Goal: Task Accomplishment & Management: Manage account settings

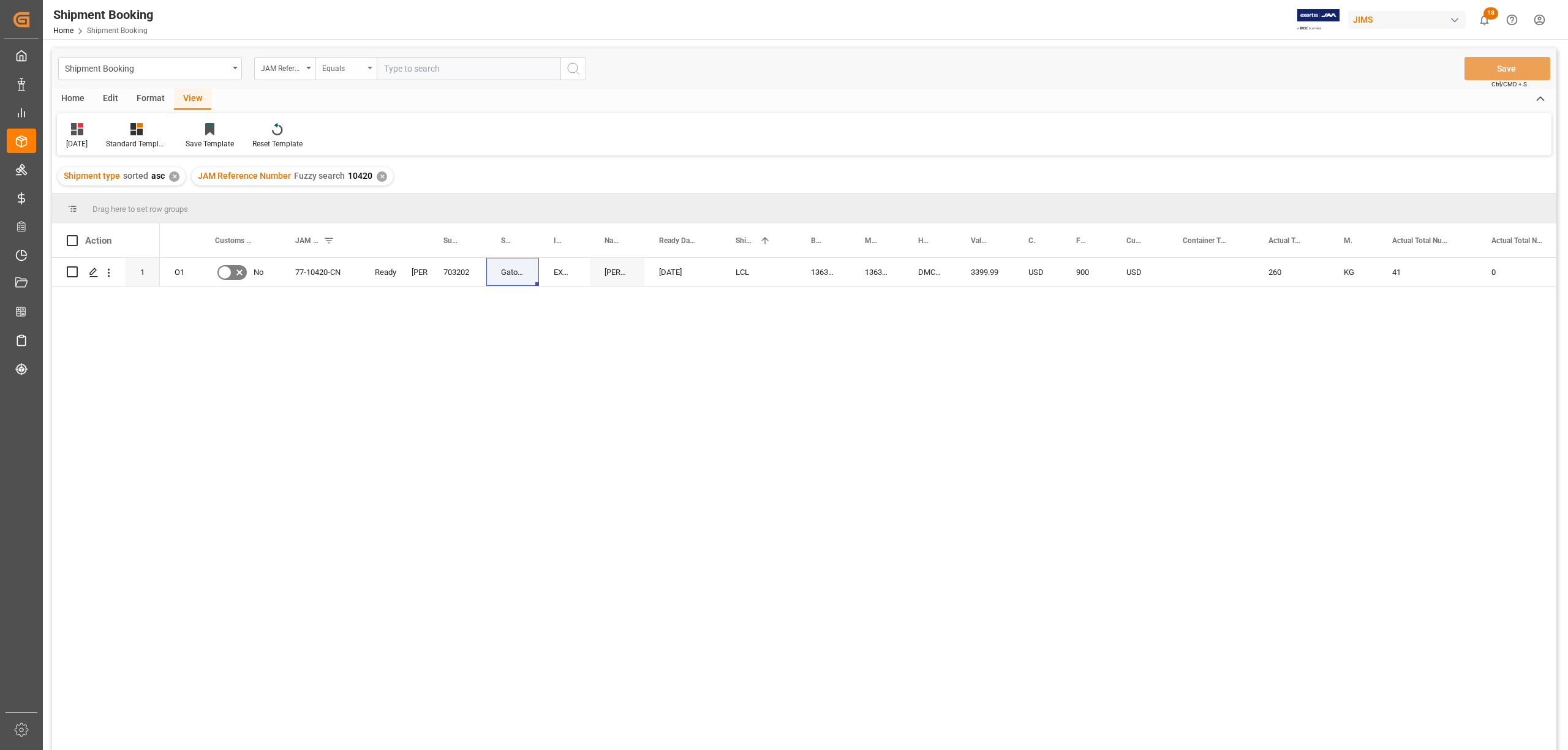
click at [369, 67] on icon "open menu" at bounding box center [370, 68] width 5 height 2
click at [363, 158] on div "Fuzzy search" at bounding box center [407, 150] width 183 height 26
type input "10105"
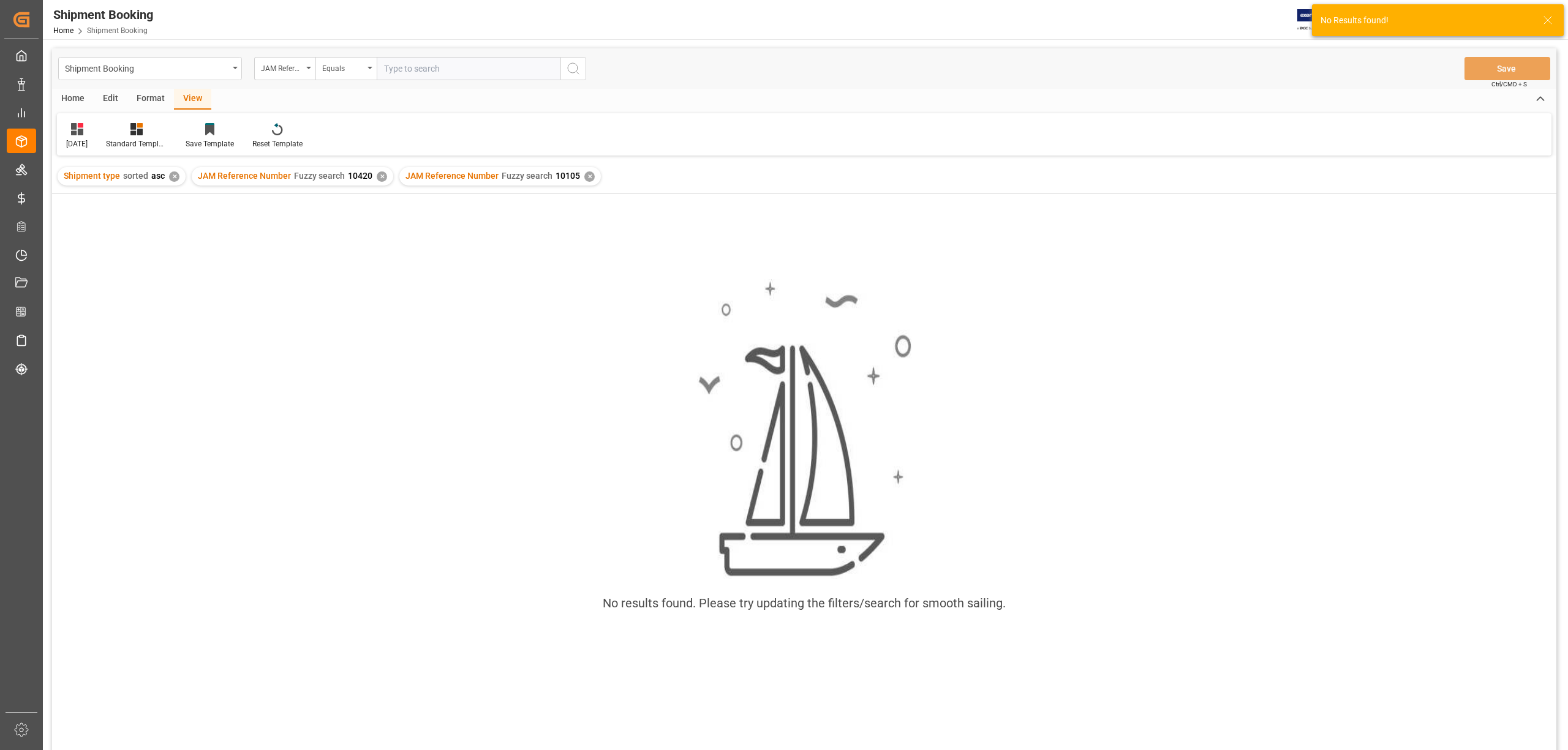
click at [378, 173] on div "✕" at bounding box center [382, 176] width 10 height 10
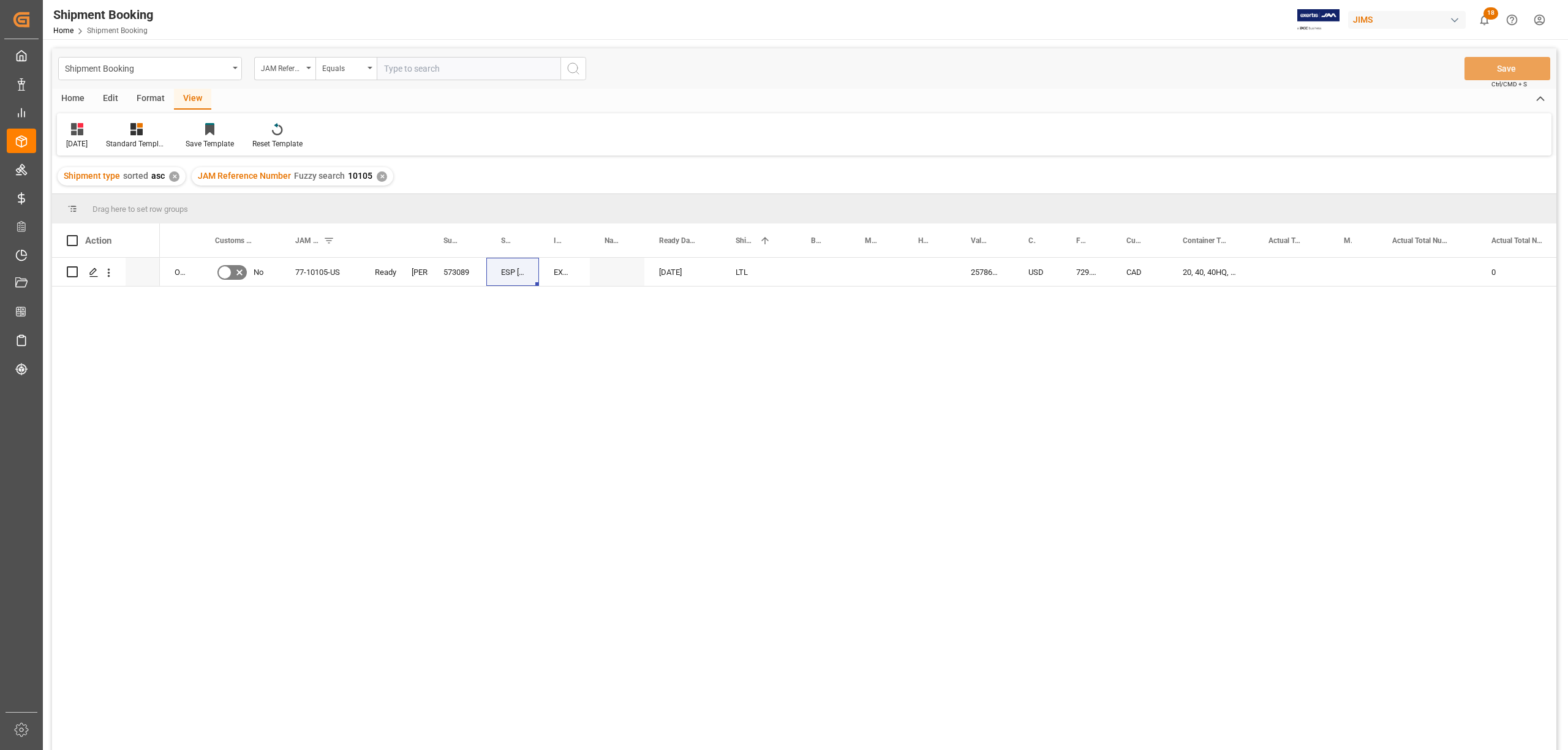
click at [188, 99] on div "View" at bounding box center [192, 99] width 38 height 21
click at [67, 140] on div "[DATE]" at bounding box center [76, 144] width 22 height 11
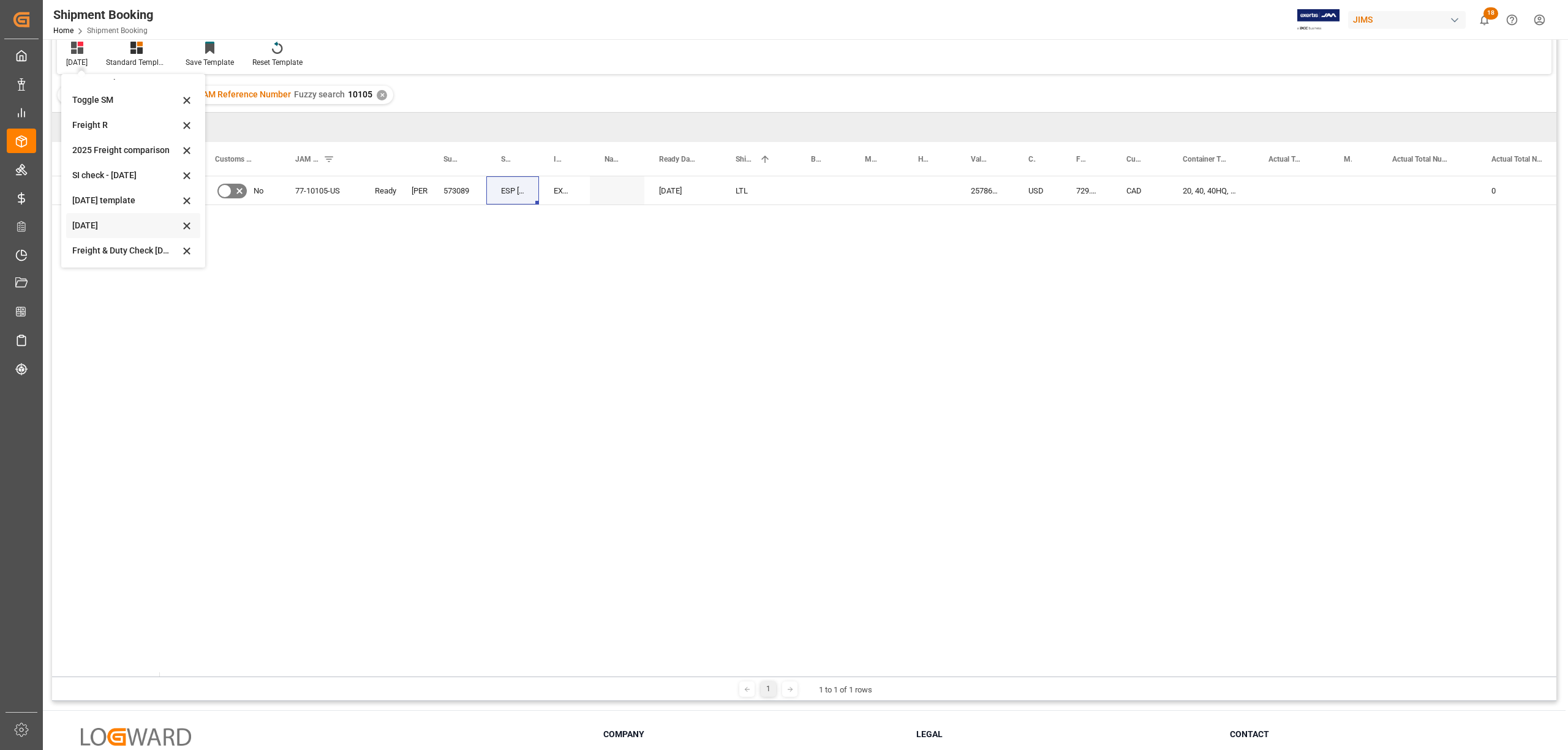
click at [80, 220] on div "[DATE]" at bounding box center [126, 225] width 107 height 13
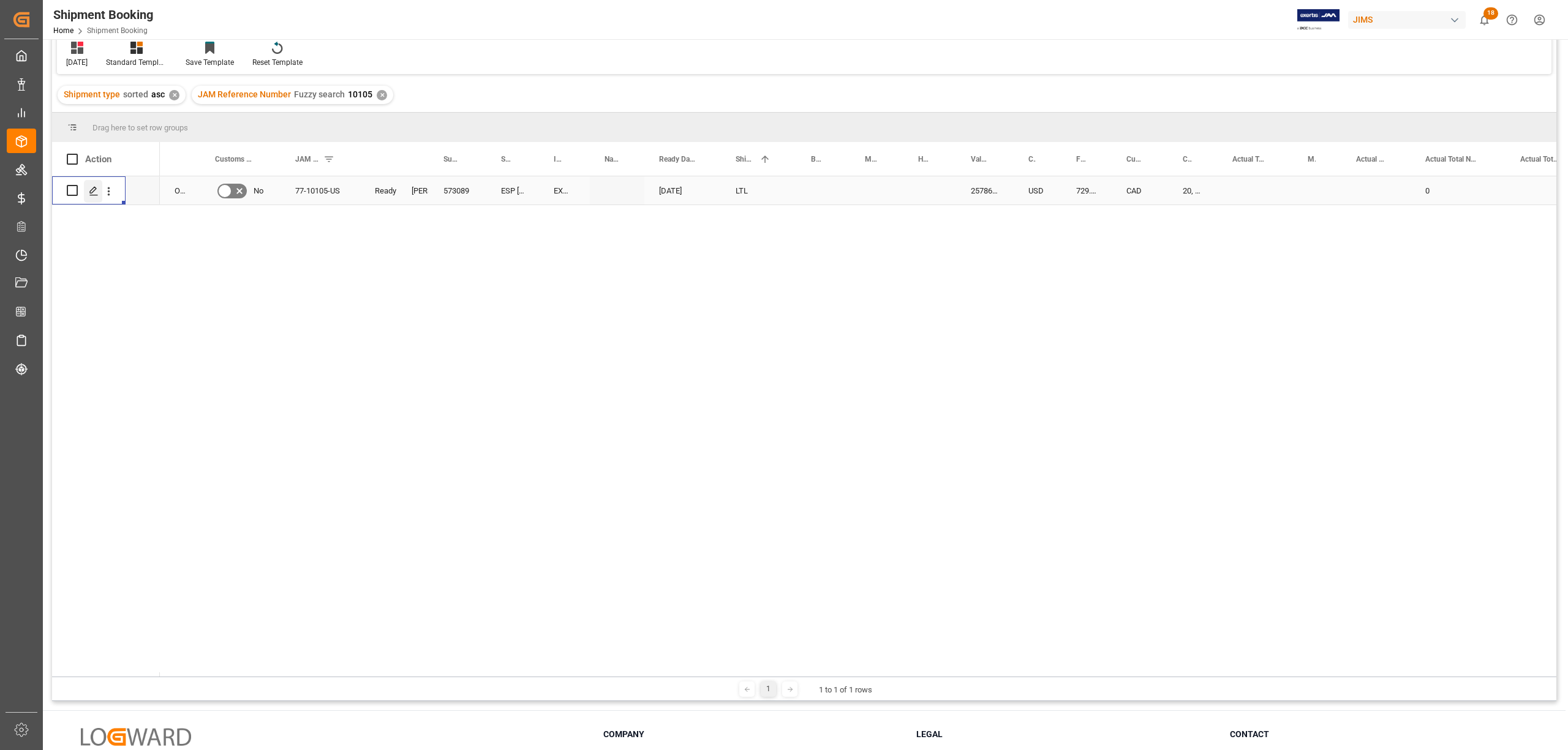
click at [96, 183] on div "Press SPACE to select this row." at bounding box center [93, 191] width 19 height 23
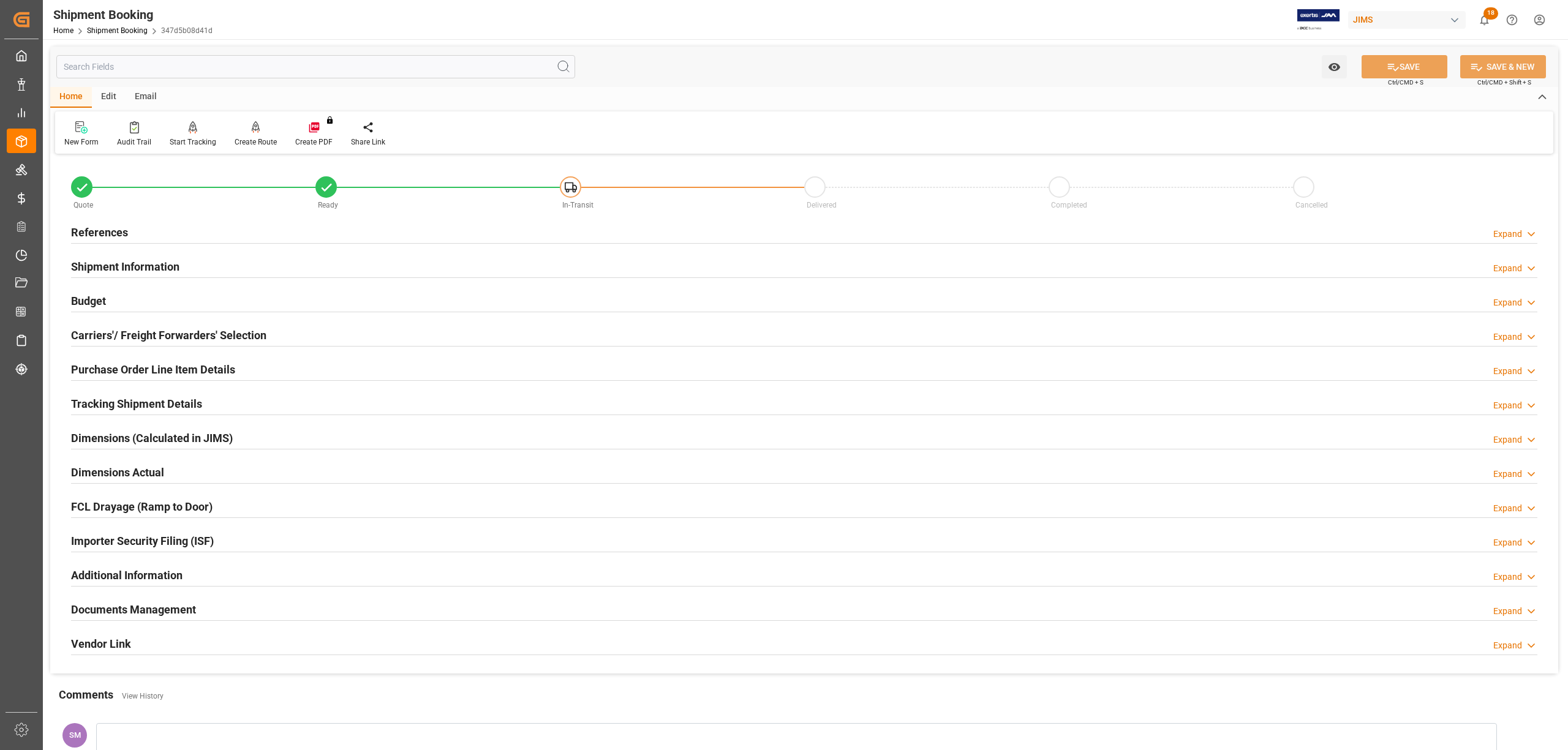
click at [149, 329] on h2 "Carriers'/ Freight Forwarders' Selection" at bounding box center [168, 335] width 196 height 17
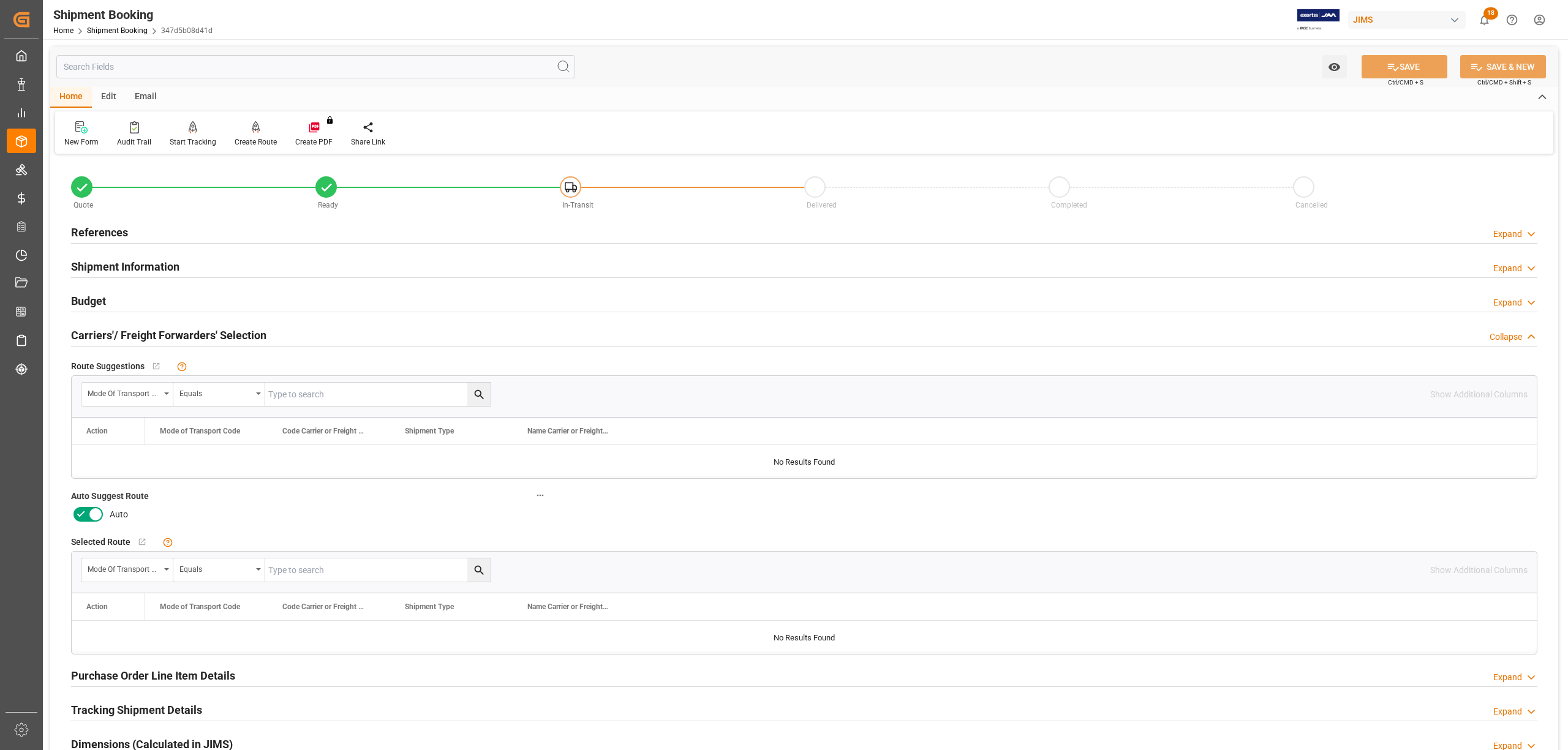
click at [88, 508] on icon at bounding box center [96, 514] width 15 height 15
click at [0, 0] on input "checkbox" at bounding box center [0, 0] width 0 height 0
click at [1408, 60] on button "SAVE" at bounding box center [1404, 67] width 86 height 23
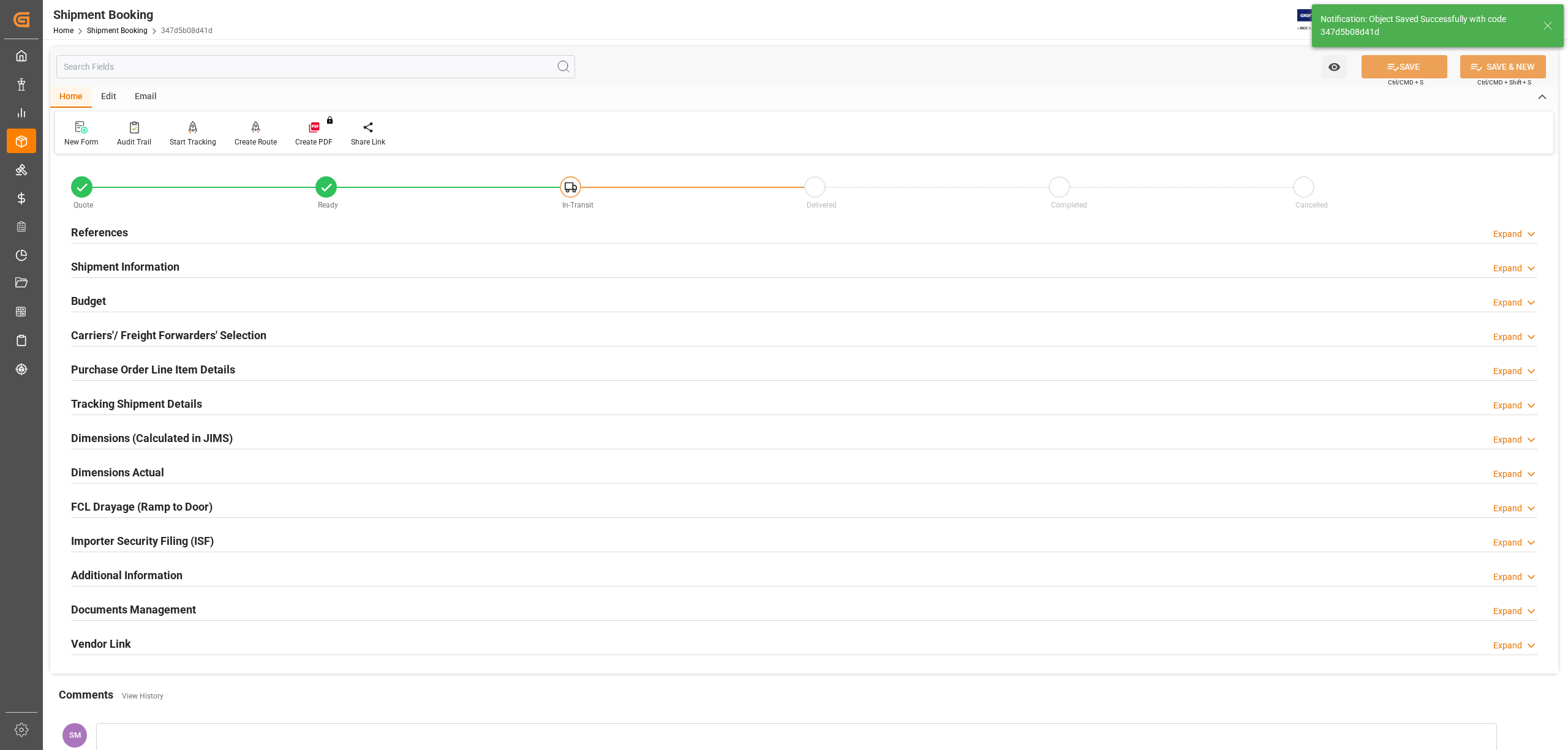
click at [197, 334] on h2 "Carriers'/ Freight Forwarders' Selection" at bounding box center [168, 335] width 196 height 17
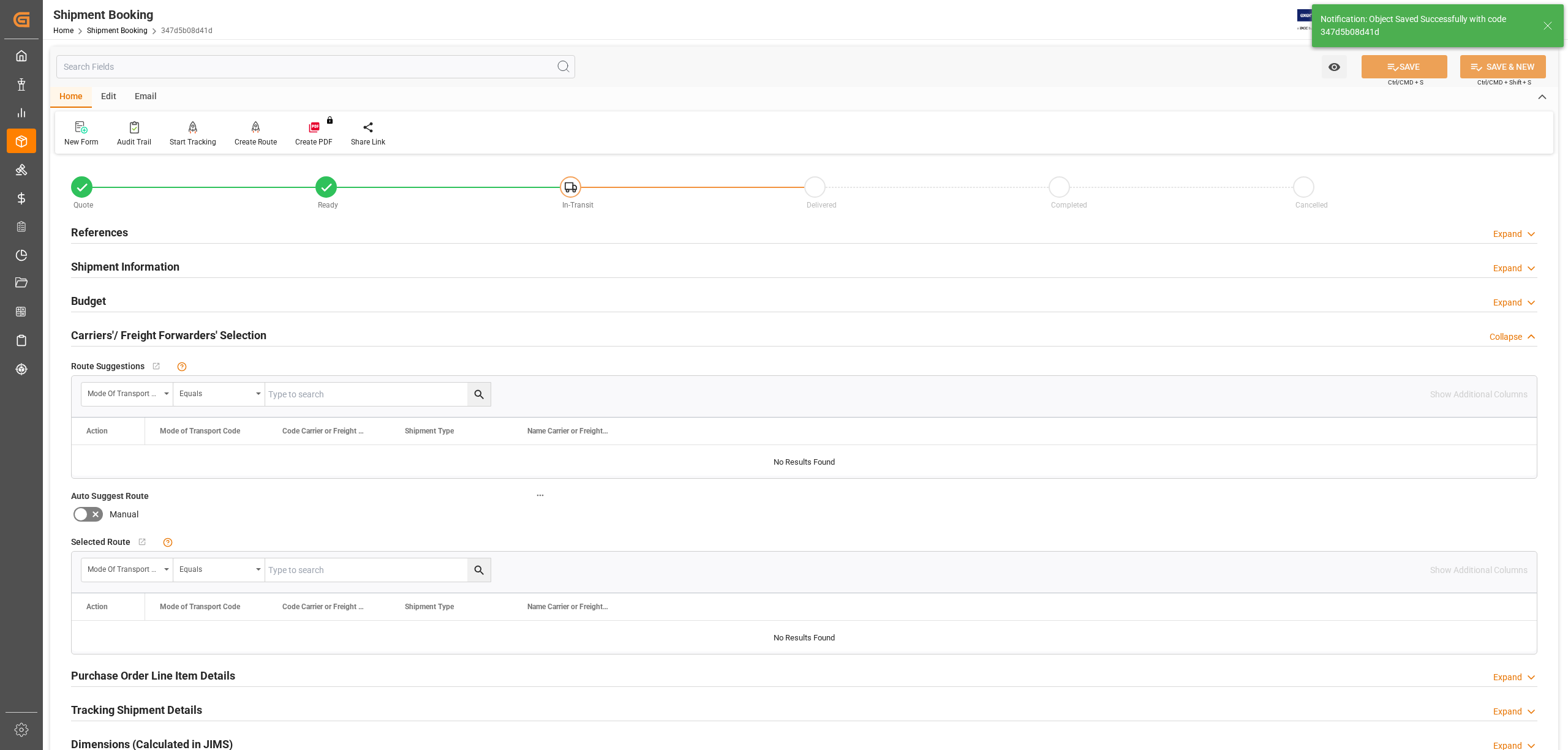
click at [194, 329] on h2 "Carriers'/ Freight Forwarders' Selection" at bounding box center [168, 335] width 196 height 17
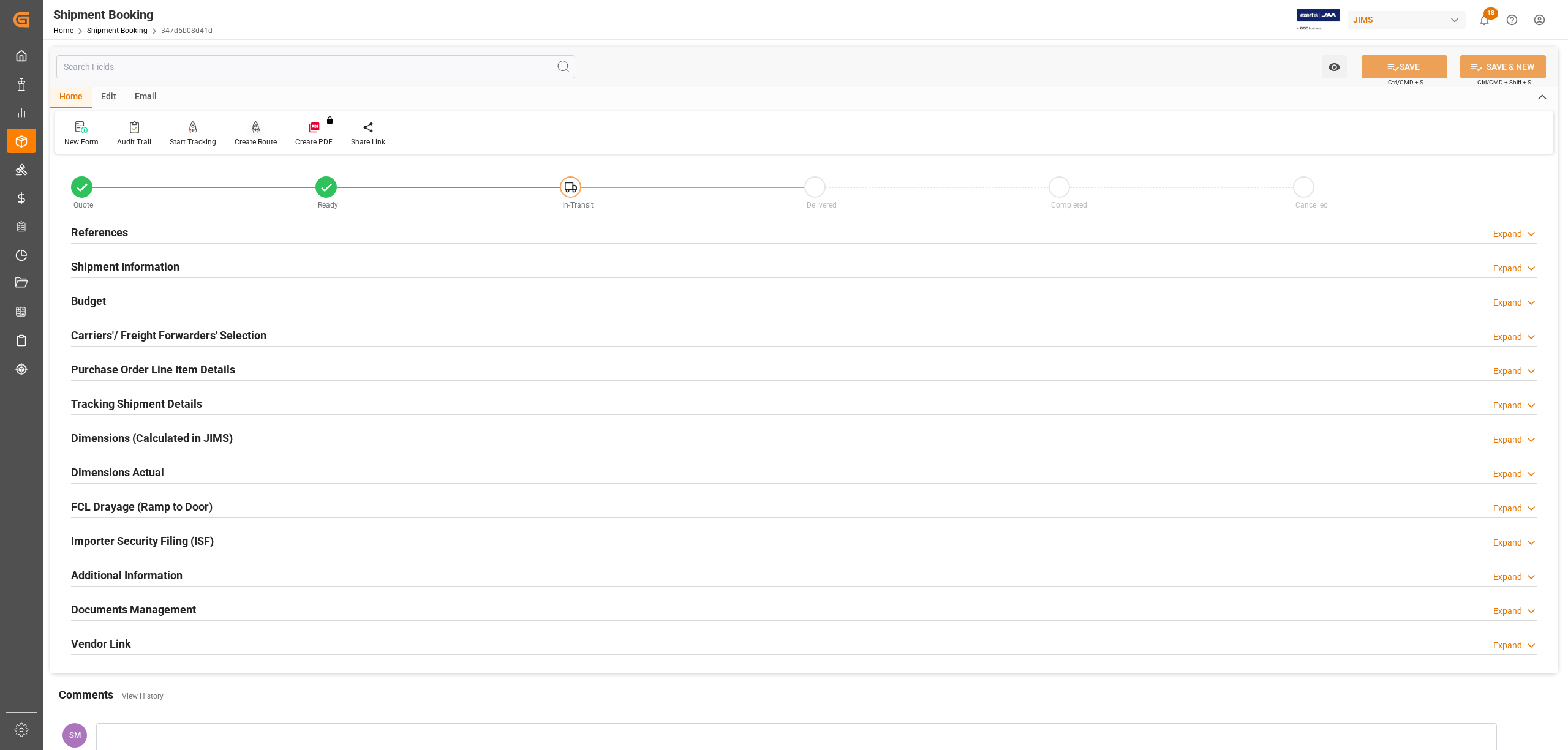
click at [256, 140] on div "Create Route" at bounding box center [255, 142] width 43 height 11
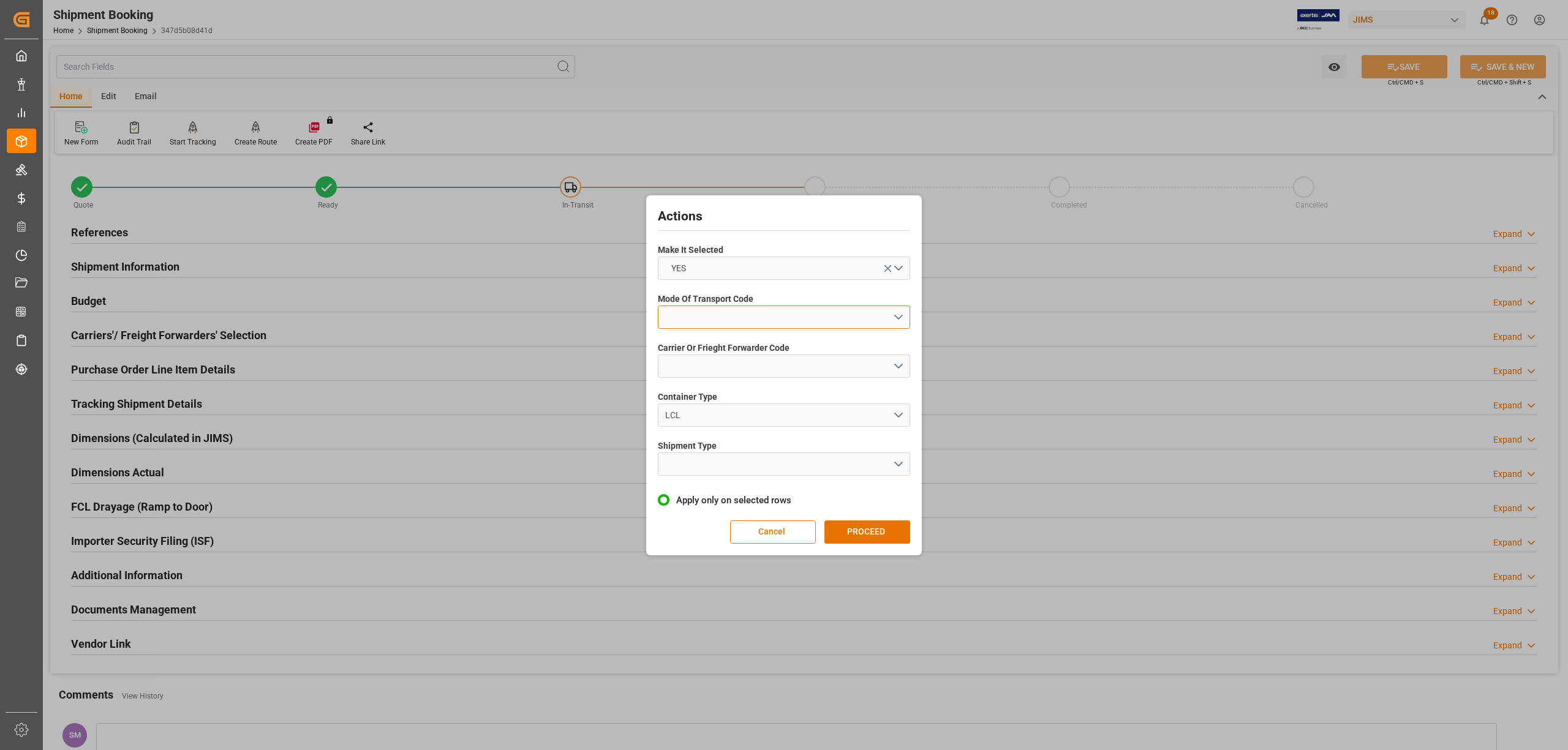
click at [691, 309] on button "open menu" at bounding box center [783, 317] width 252 height 23
click at [691, 371] on div "3- TRUCKR" at bounding box center [783, 372] width 251 height 26
click at [689, 363] on button "open menu" at bounding box center [783, 366] width 252 height 23
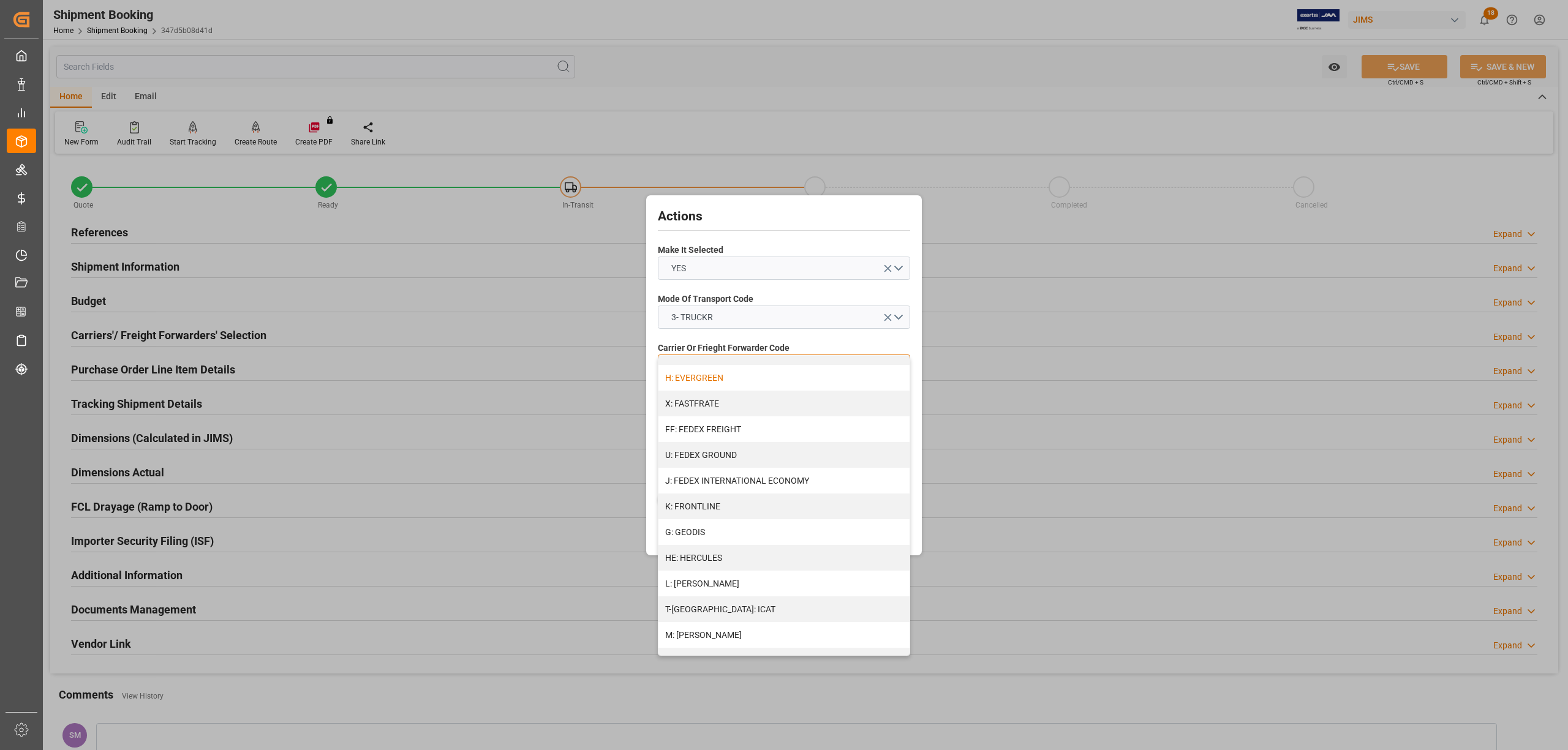
scroll to position [326, 0]
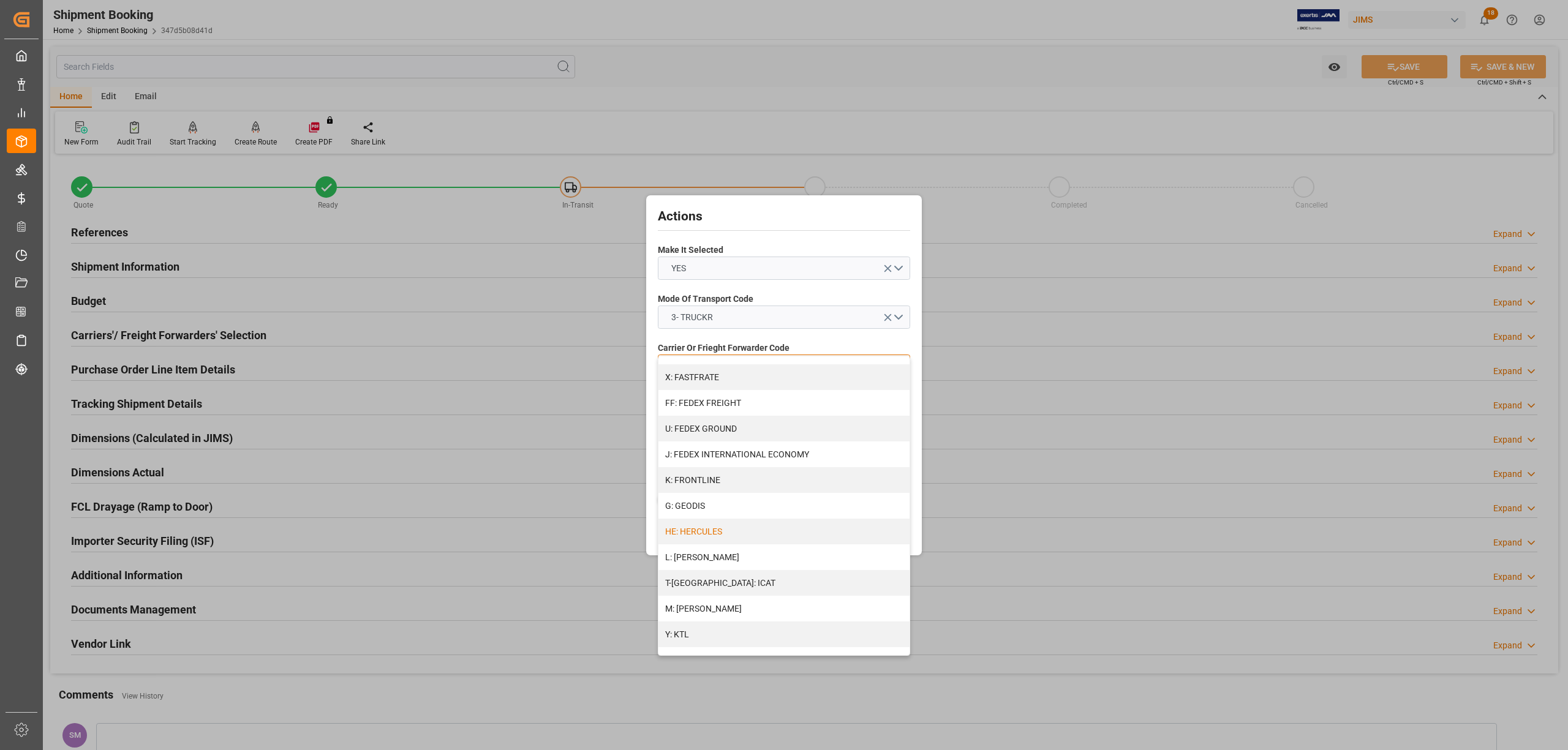
click at [726, 525] on div "HE: HERCULES" at bounding box center [783, 532] width 251 height 26
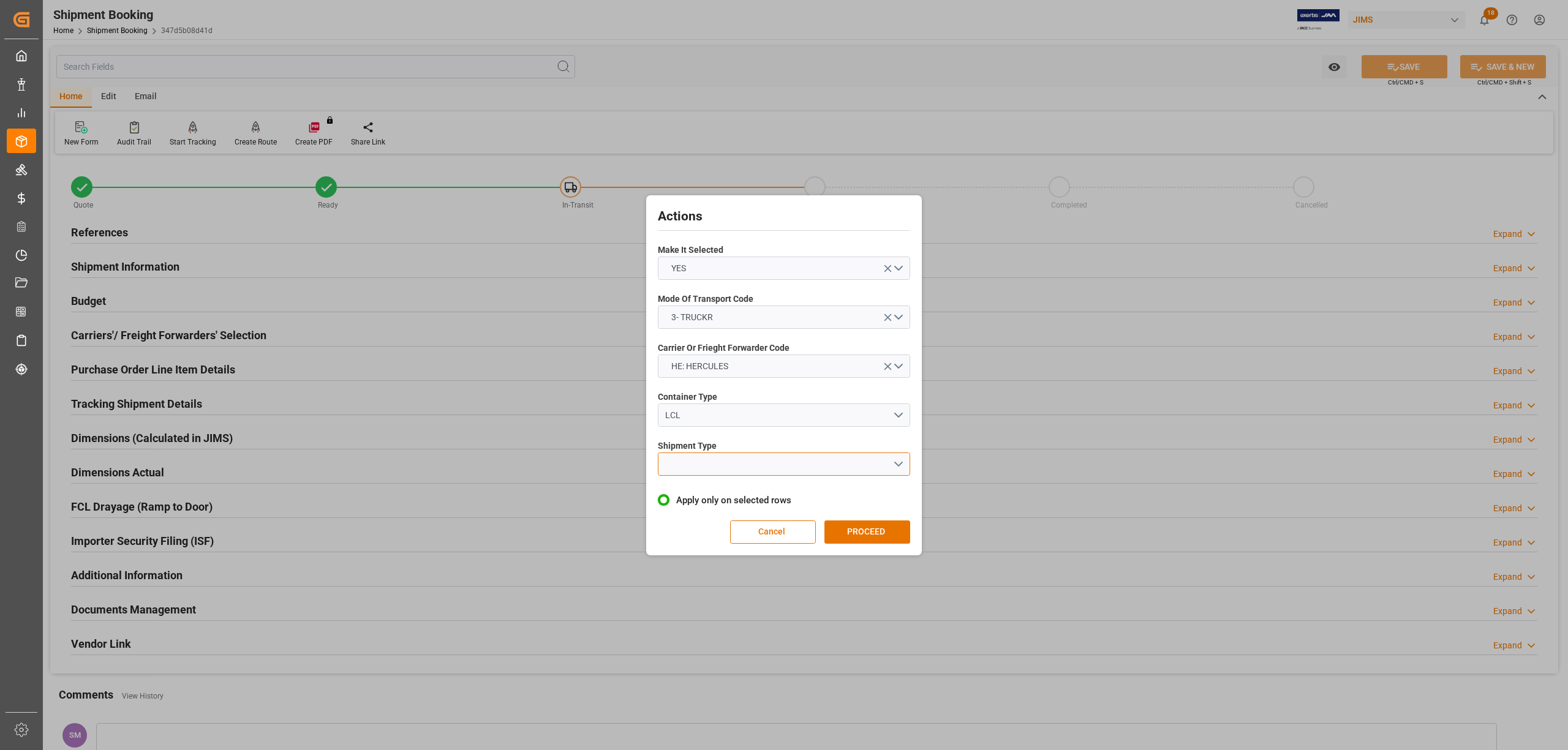
click at [682, 464] on button "open menu" at bounding box center [783, 464] width 252 height 23
click at [682, 464] on div "LTL" at bounding box center [783, 468] width 251 height 26
click at [891, 533] on button "PROCEED" at bounding box center [867, 532] width 86 height 23
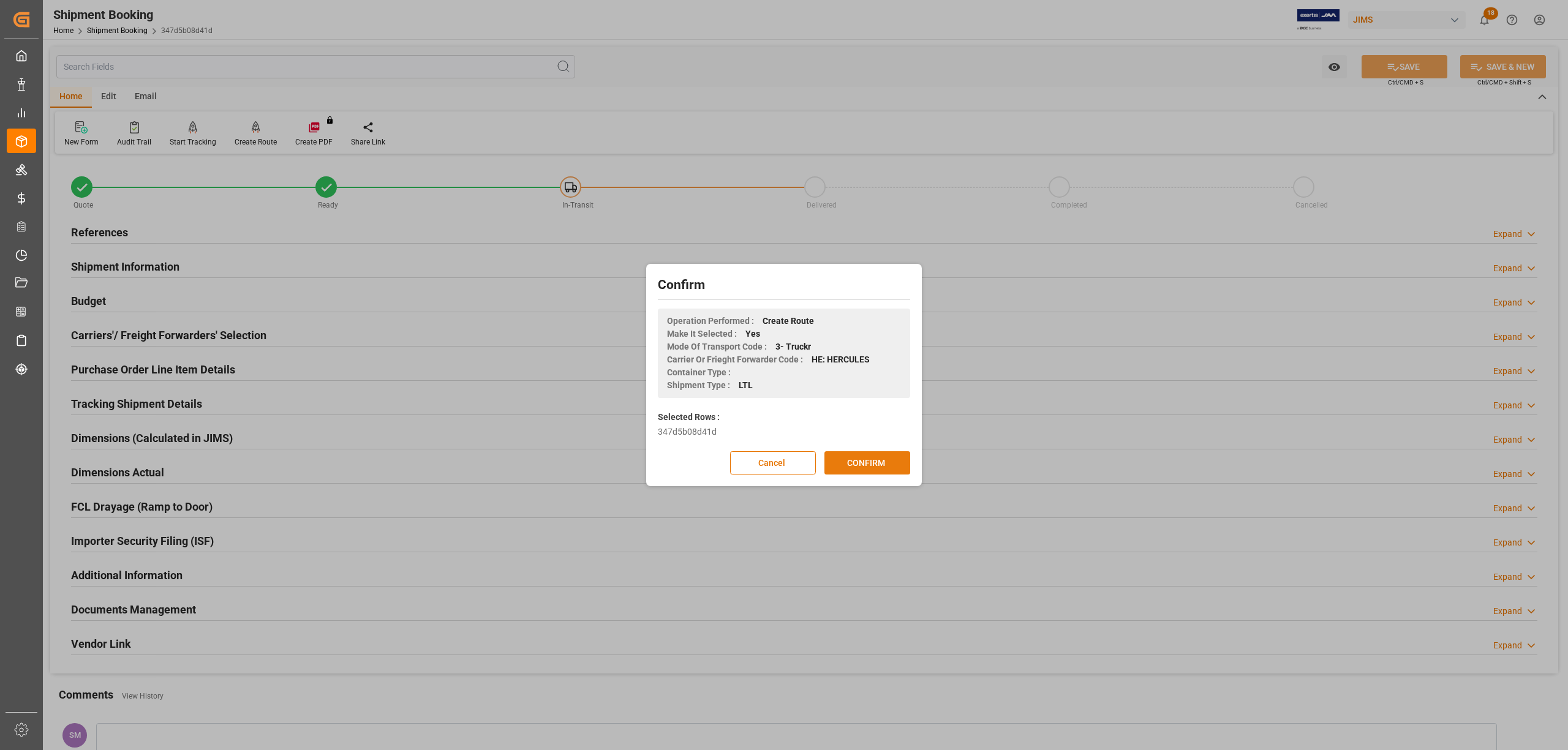
click at [878, 461] on button "CONFIRM" at bounding box center [867, 463] width 86 height 23
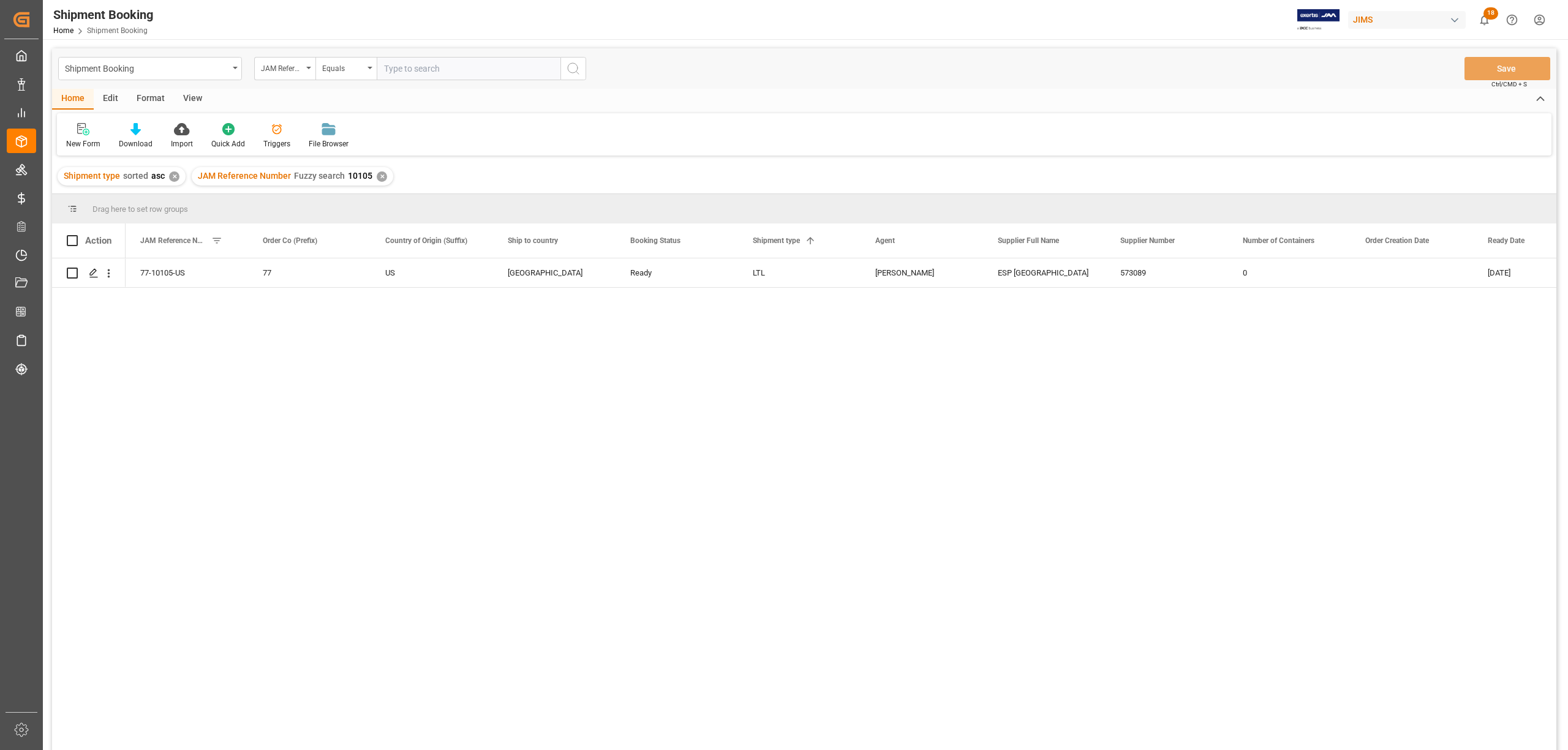
click at [194, 94] on div "View" at bounding box center [192, 99] width 38 height 21
click at [77, 139] on div "Default" at bounding box center [78, 144] width 24 height 11
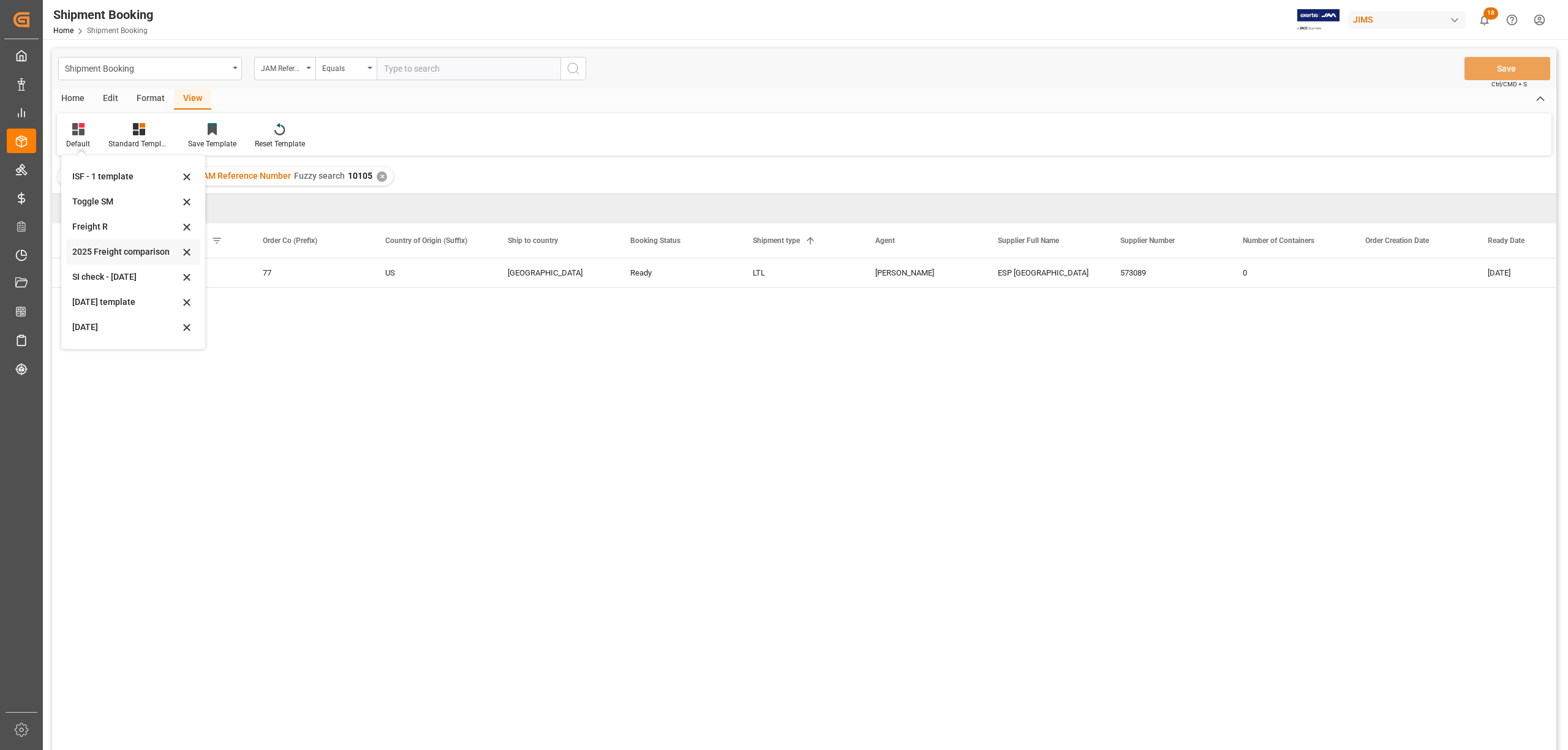
scroll to position [67, 0]
click at [83, 308] on div "[DATE]" at bounding box center [126, 307] width 107 height 13
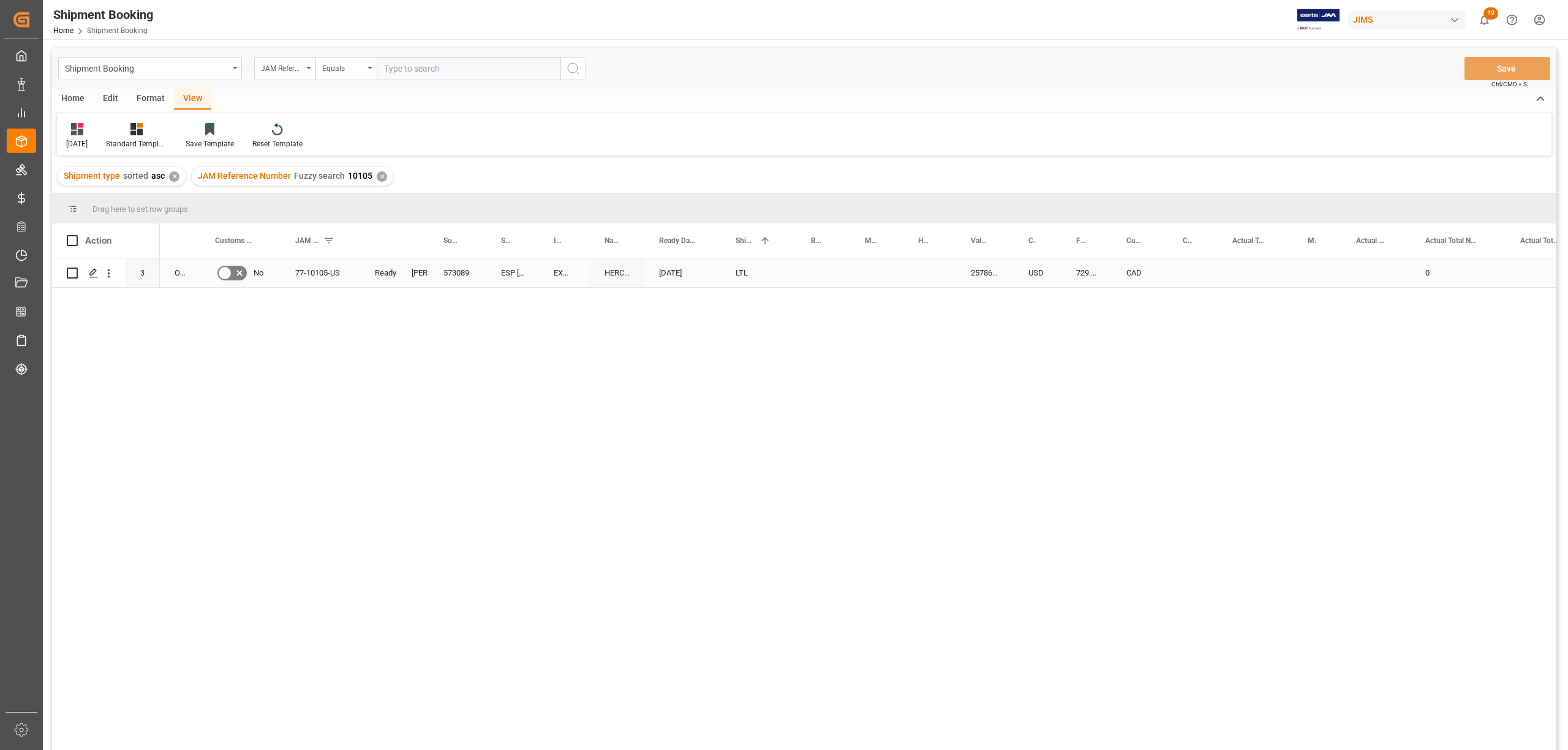
click at [828, 270] on div "Press SPACE to select this row." at bounding box center [823, 273] width 54 height 29
click at [826, 273] on input "Press SPACE to select this row." at bounding box center [823, 280] width 35 height 23
paste input "DSP49041659"
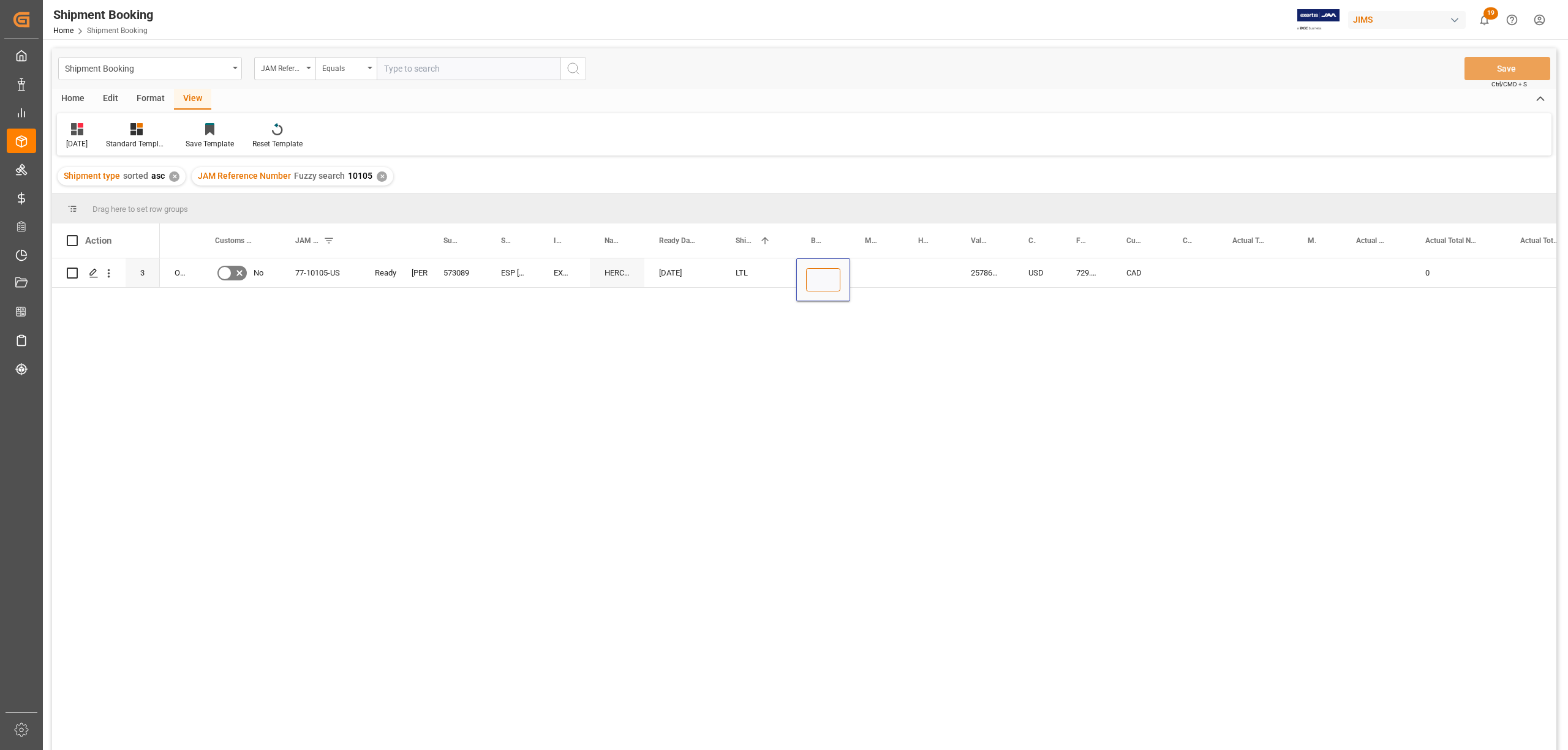
type input "DSP49041659"
click at [875, 281] on div "Press SPACE to select this row." at bounding box center [877, 273] width 53 height 29
click at [839, 277] on div "DSP49041659" at bounding box center [823, 273] width 54 height 29
drag, startPoint x: 848, startPoint y: 284, endPoint x: 919, endPoint y: 278, distance: 71.3
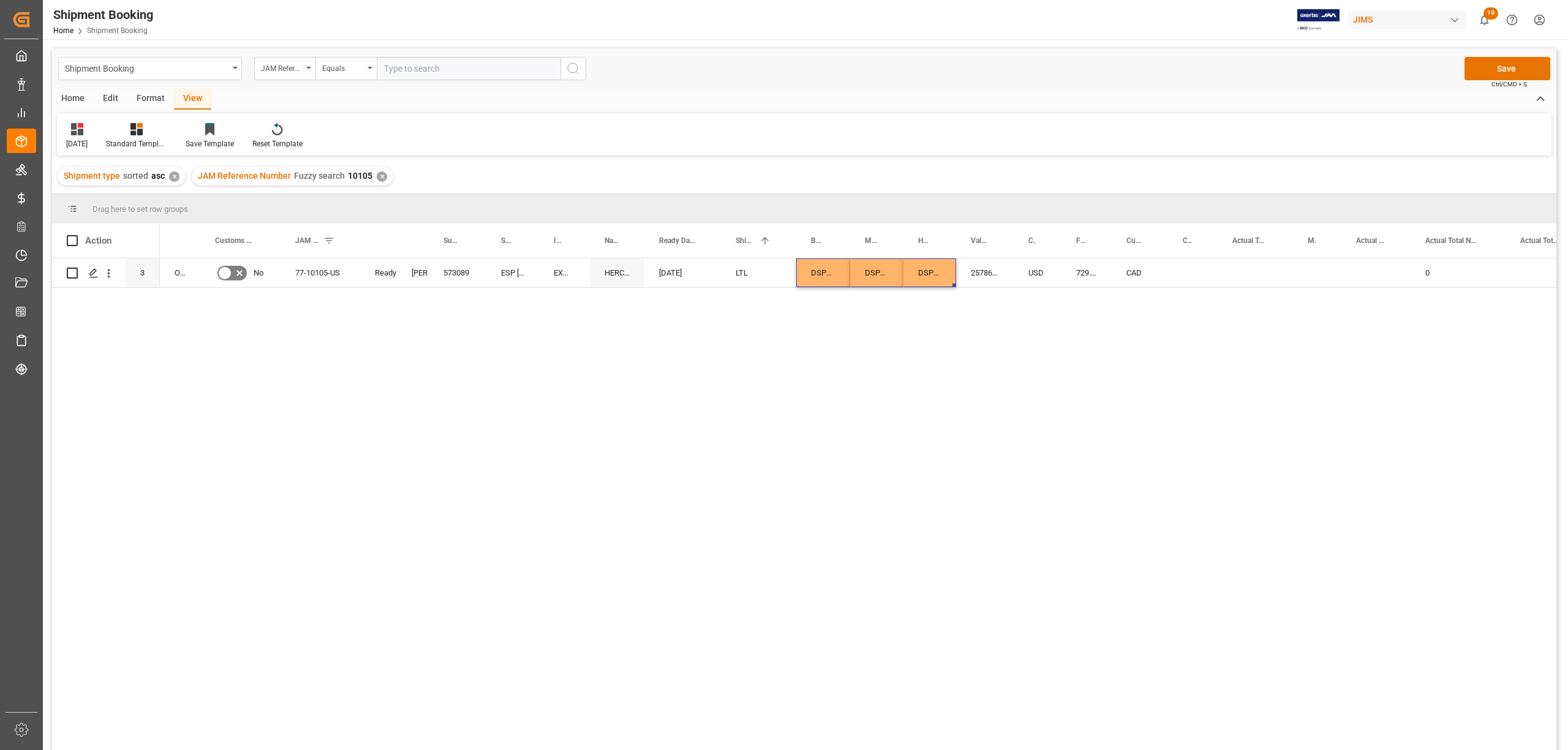
click at [993, 345] on div "77-10105-US Ready LTL [PERSON_NAME] ESP [GEOGRAPHIC_DATA] 573089 [DATE] O2,[GEO…" at bounding box center [858, 508] width 1397 height 500
click at [1490, 64] on button "Save" at bounding box center [1507, 68] width 86 height 23
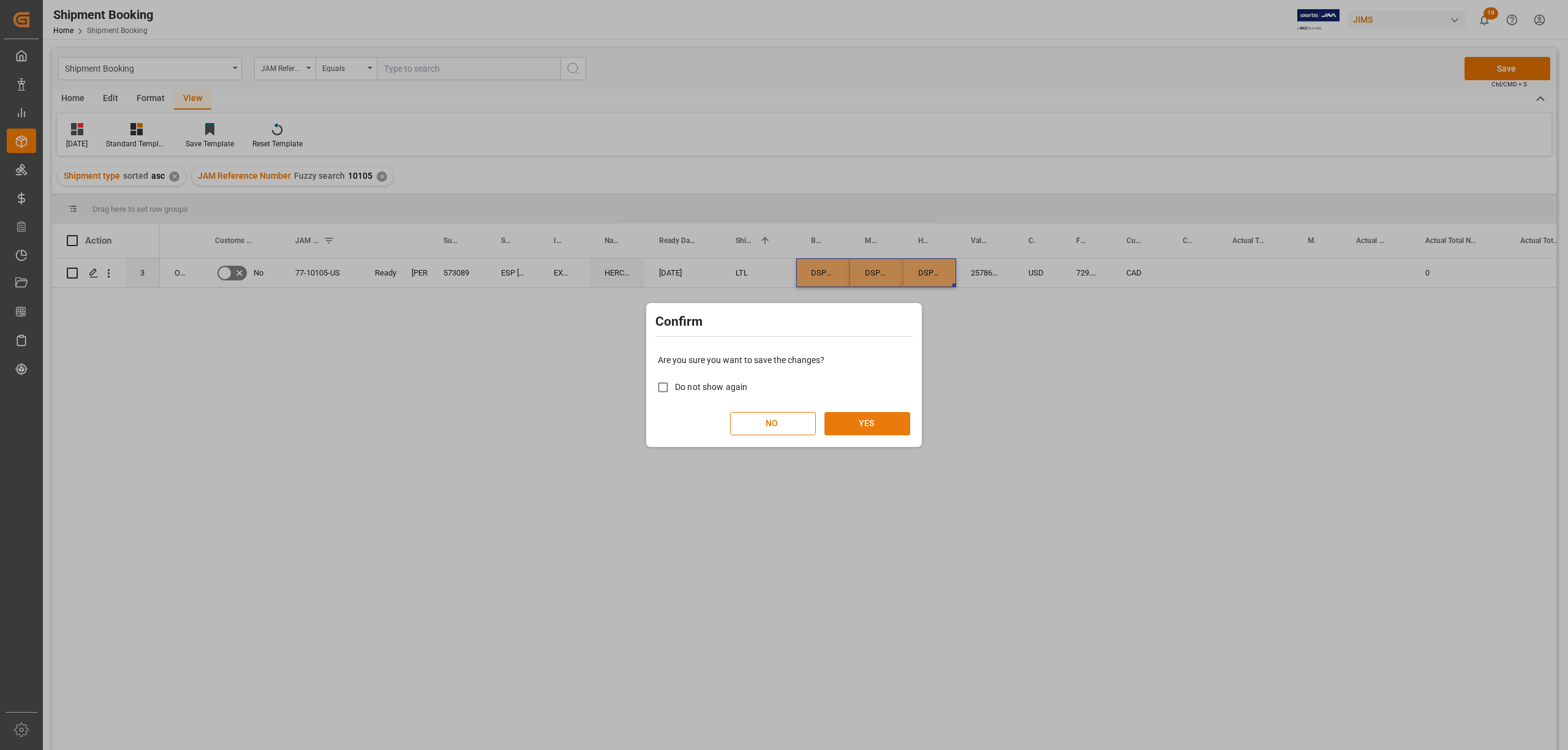
click at [846, 416] on button "YES" at bounding box center [867, 424] width 86 height 23
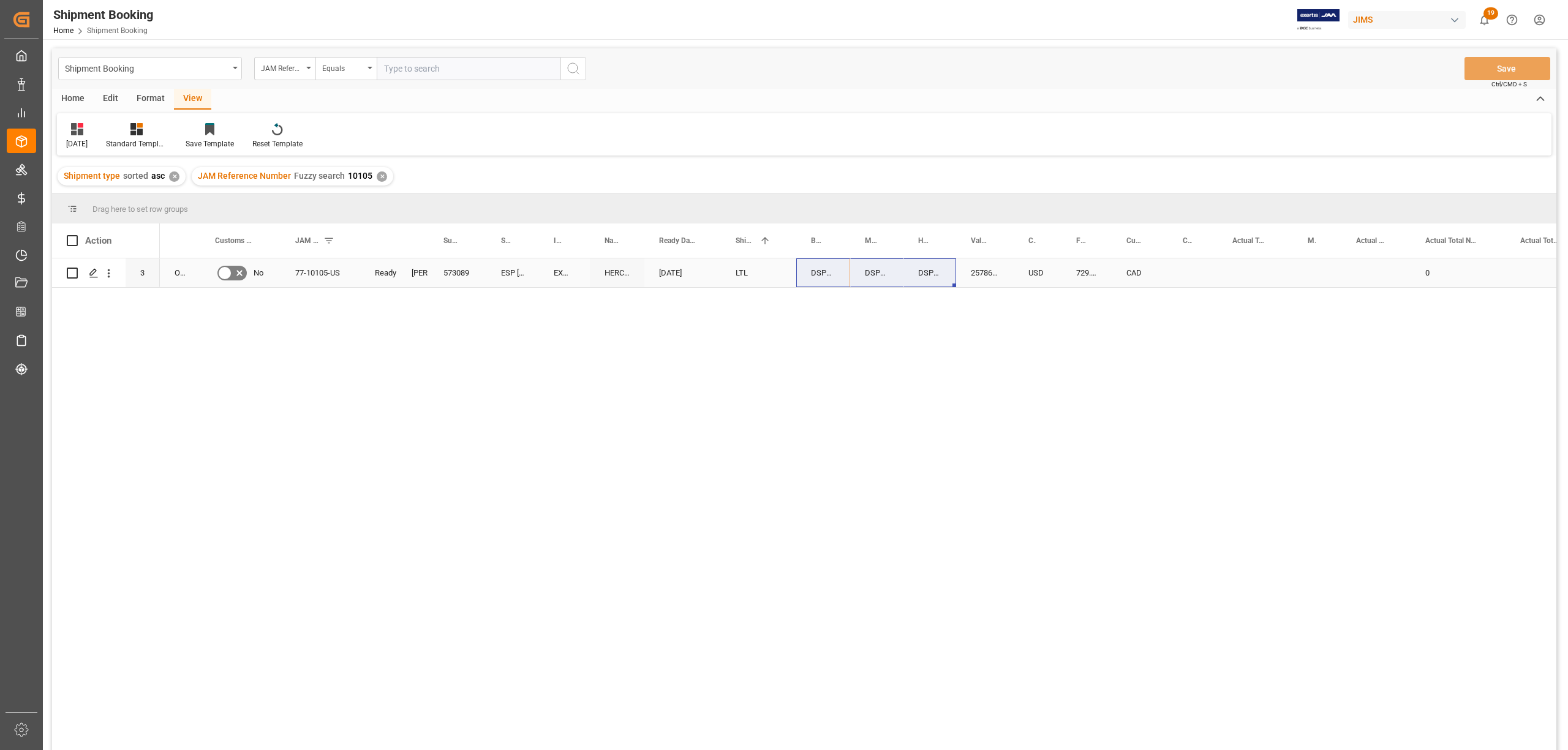
click at [1075, 274] on div "729.32" at bounding box center [1086, 273] width 50 height 29
drag, startPoint x: 1100, startPoint y: 282, endPoint x: 1065, endPoint y: 282, distance: 35.0
click at [1065, 282] on div "729.32" at bounding box center [1086, 279] width 50 height 43
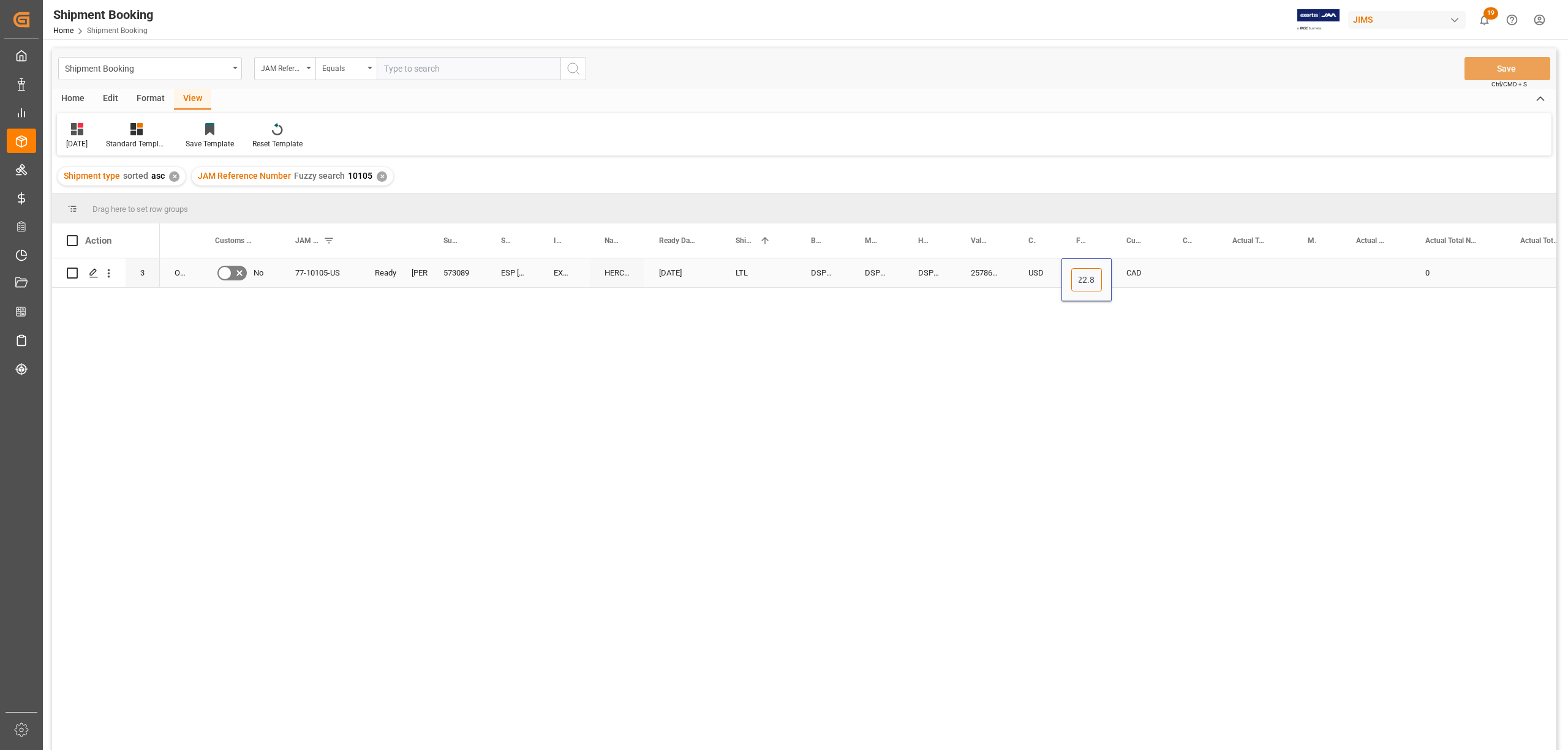
type input "722.822"
click at [1136, 273] on div "CAD" at bounding box center [1139, 273] width 56 height 29
click at [1142, 275] on input "CAD" at bounding box center [1140, 280] width 37 height 23
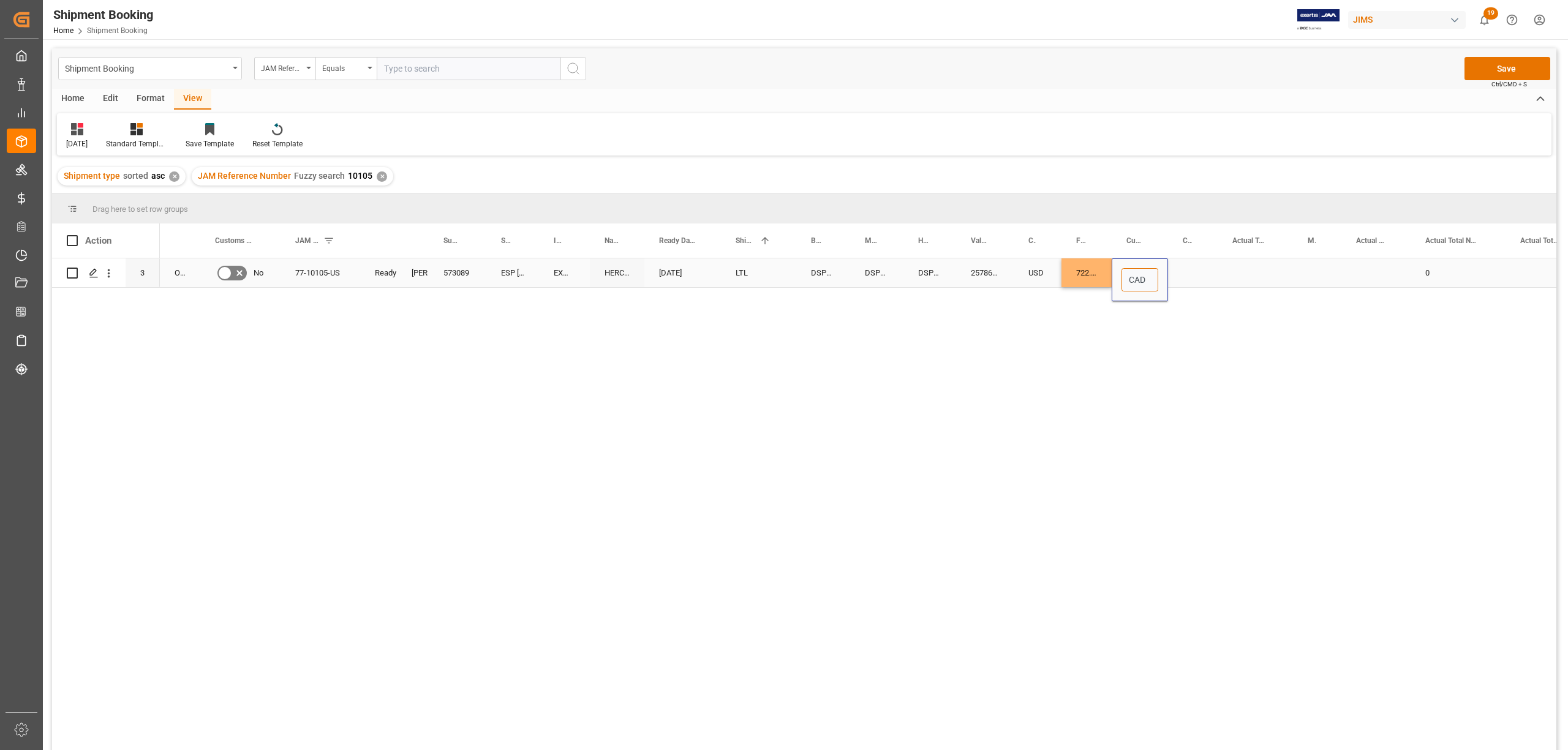
click at [1142, 275] on input "CAD" at bounding box center [1140, 280] width 37 height 23
type input "USD"
click at [1198, 268] on div "Press SPACE to select this row." at bounding box center [1192, 273] width 49 height 29
click at [1514, 60] on button "Save" at bounding box center [1507, 68] width 86 height 23
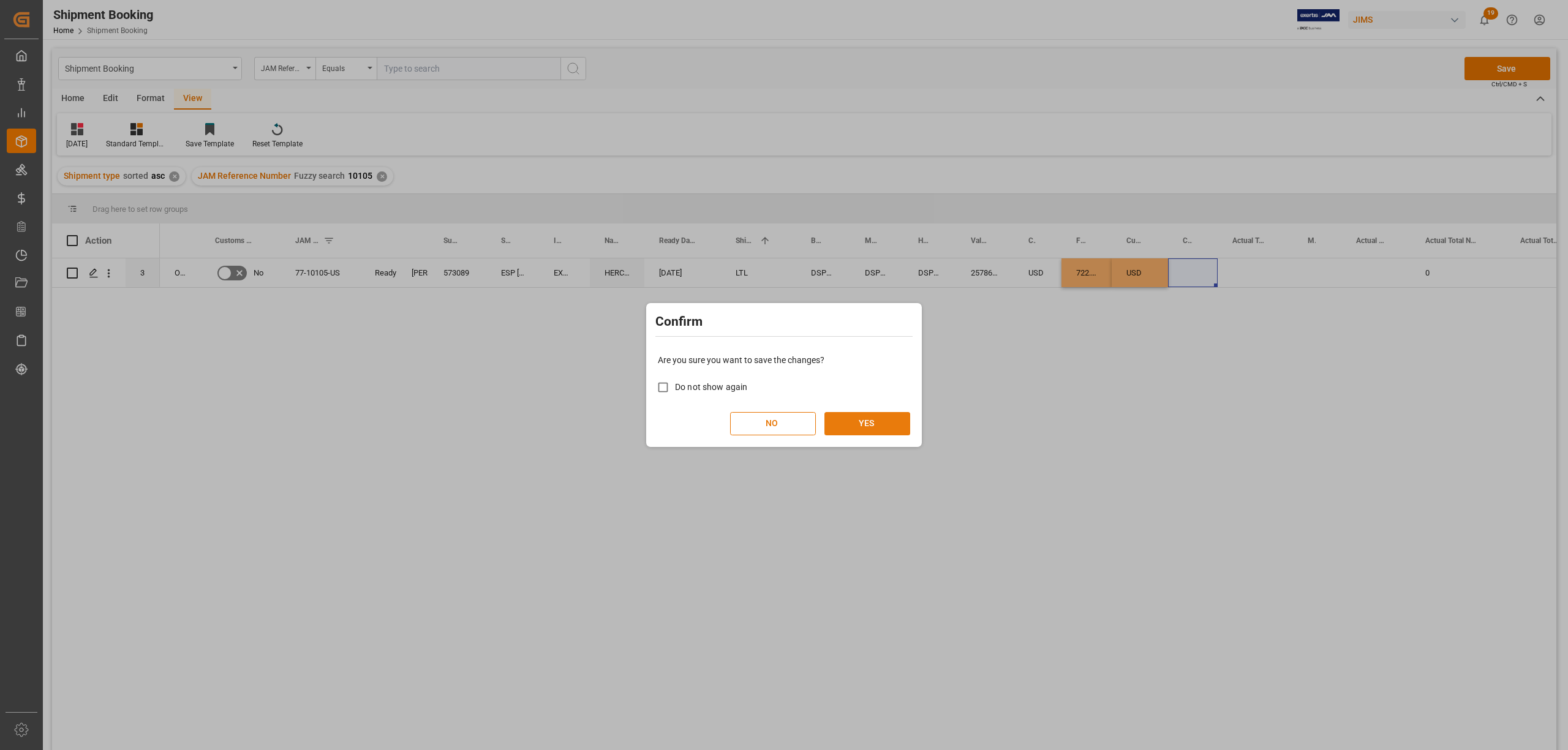
click at [868, 416] on button "YES" at bounding box center [867, 424] width 86 height 23
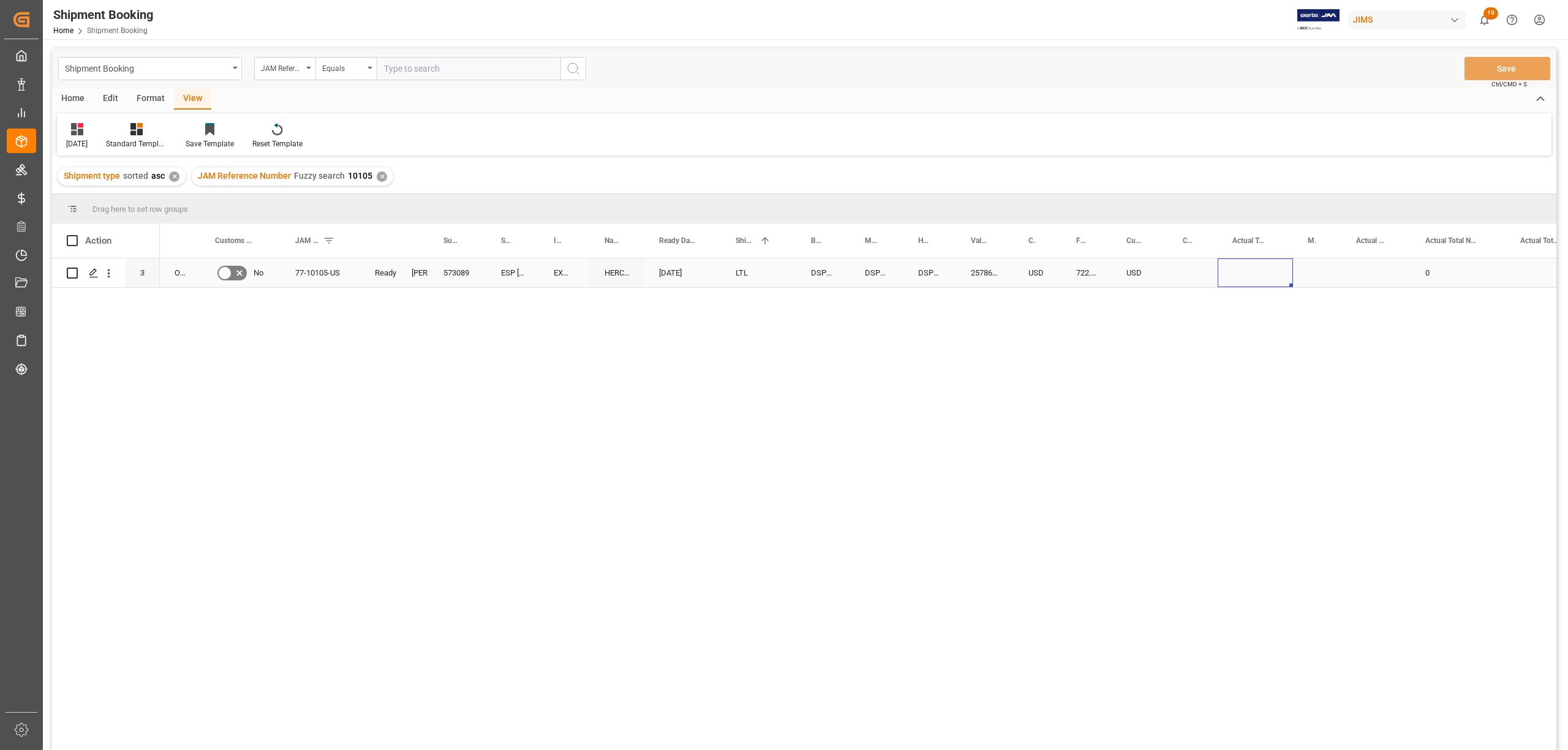
click at [1245, 270] on div "Press SPACE to select this row." at bounding box center [1255, 273] width 75 height 29
